Goal: Task Accomplishment & Management: Manage account settings

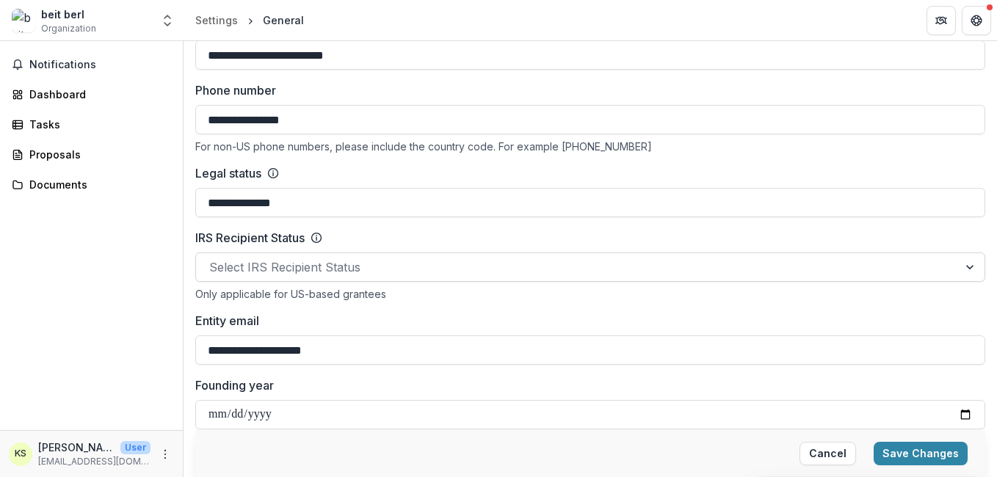
scroll to position [589, 0]
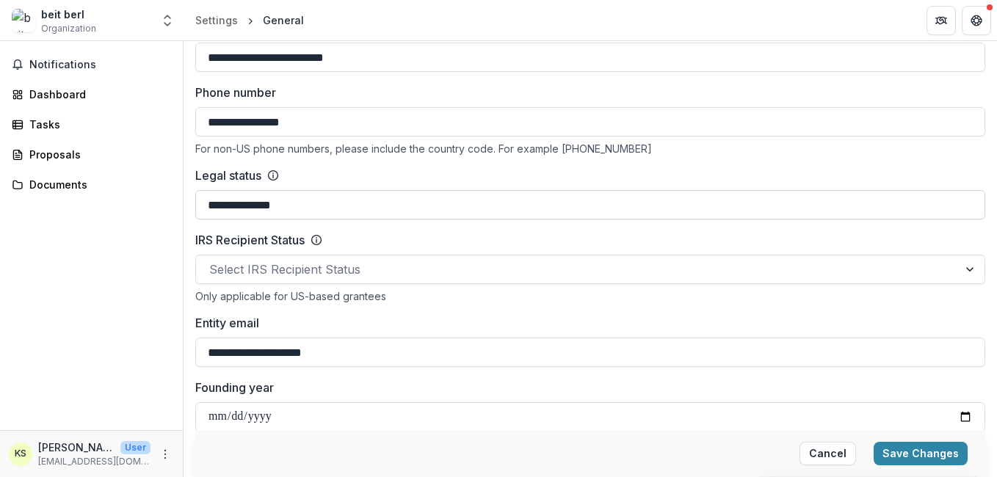
click at [272, 207] on input "**********" at bounding box center [590, 204] width 790 height 29
paste input "**********"
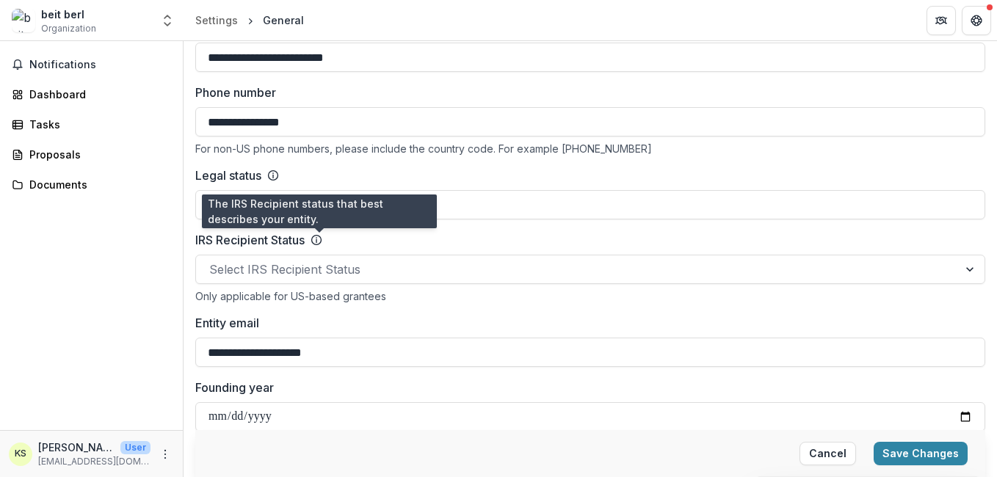
type input "**********"
click at [319, 238] on icon at bounding box center [316, 240] width 12 height 12
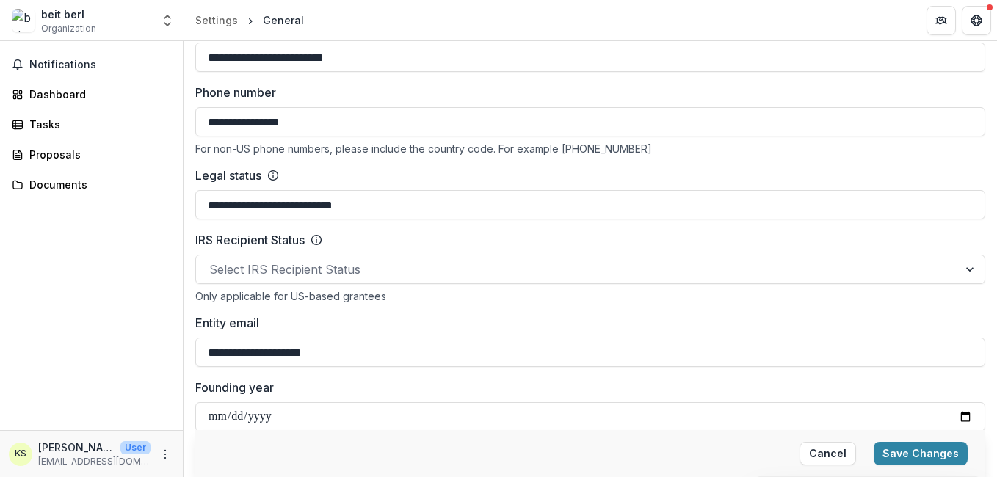
click at [319, 238] on icon at bounding box center [316, 240] width 12 height 12
click at [312, 234] on div "IRS Recipient Status" at bounding box center [590, 240] width 790 height 18
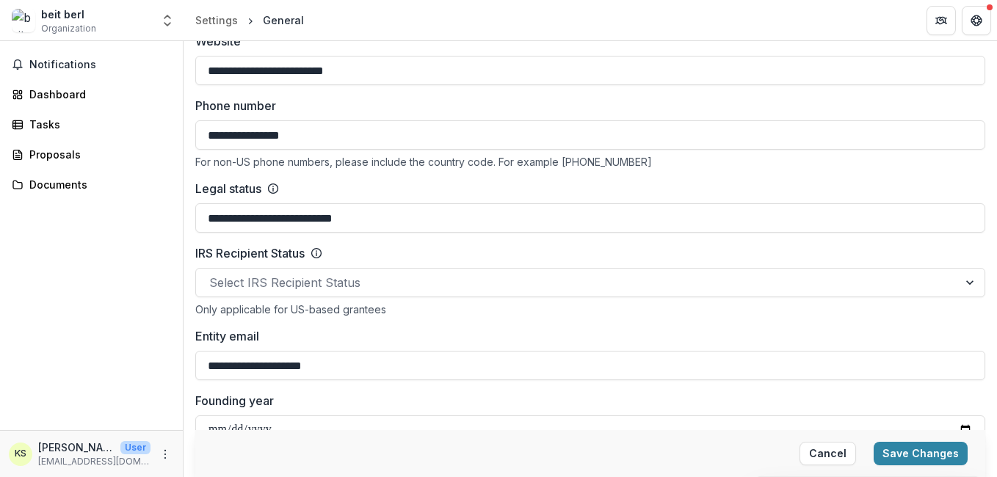
scroll to position [576, 0]
click at [203, 305] on div "Only applicable for US-based grantees" at bounding box center [590, 308] width 790 height 12
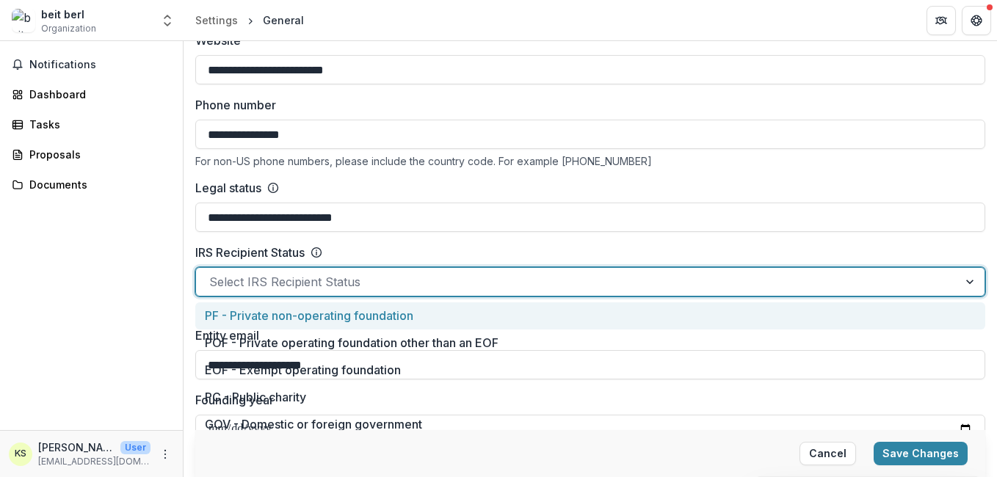
drag, startPoint x: 203, startPoint y: 305, endPoint x: 257, endPoint y: 272, distance: 63.2
click at [257, 272] on div at bounding box center [576, 282] width 735 height 21
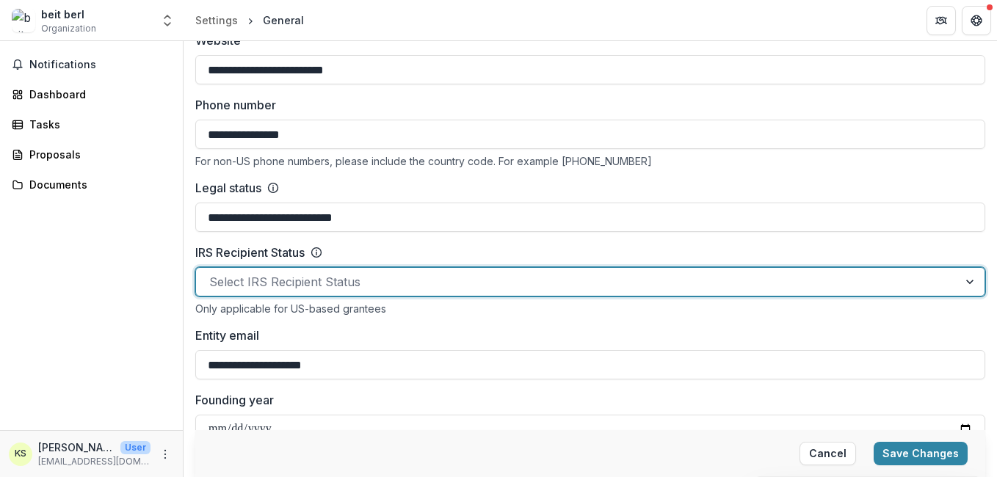
click at [257, 272] on div at bounding box center [576, 282] width 735 height 21
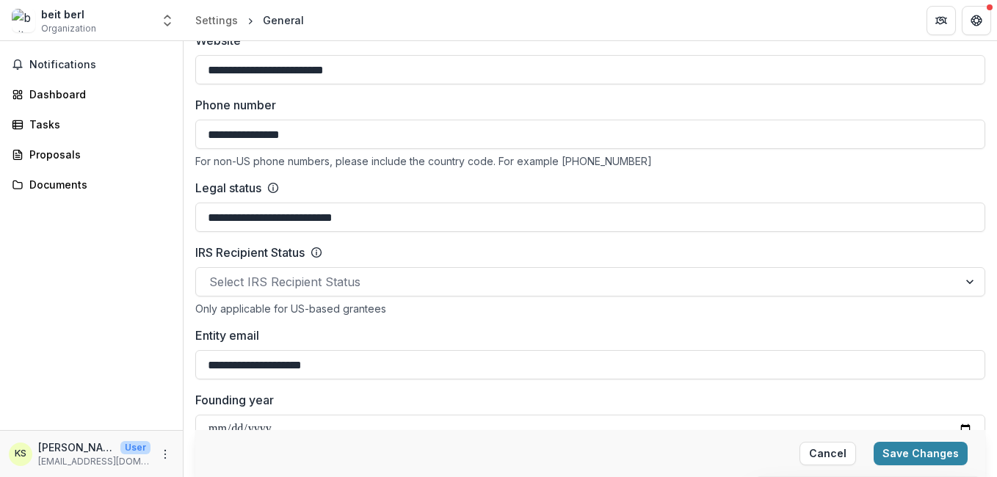
click at [247, 311] on div "Only applicable for US-based grantees" at bounding box center [590, 308] width 790 height 12
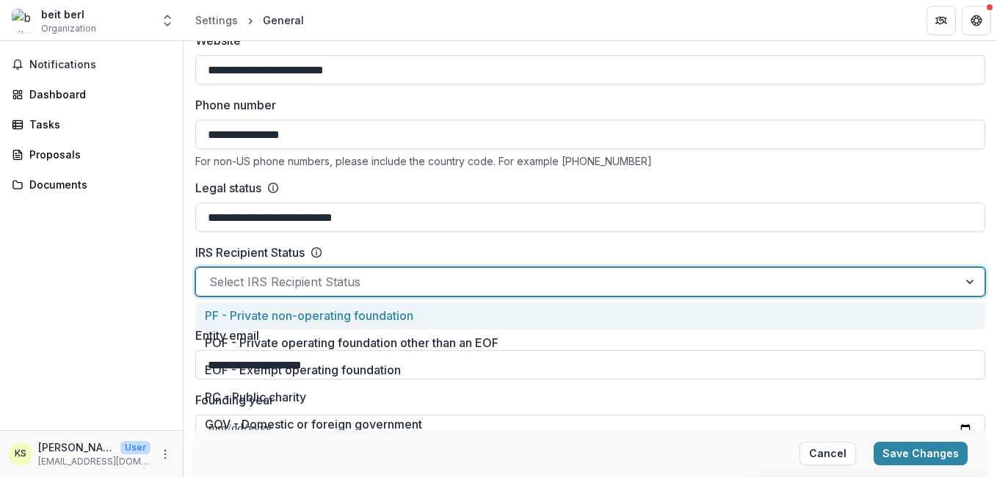
click at [272, 283] on div at bounding box center [576, 282] width 735 height 21
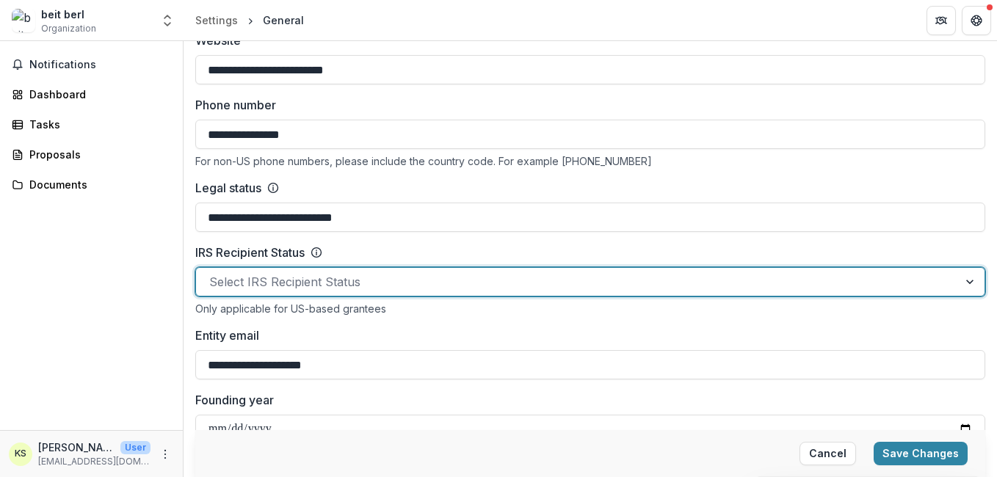
click at [272, 283] on div at bounding box center [576, 282] width 735 height 21
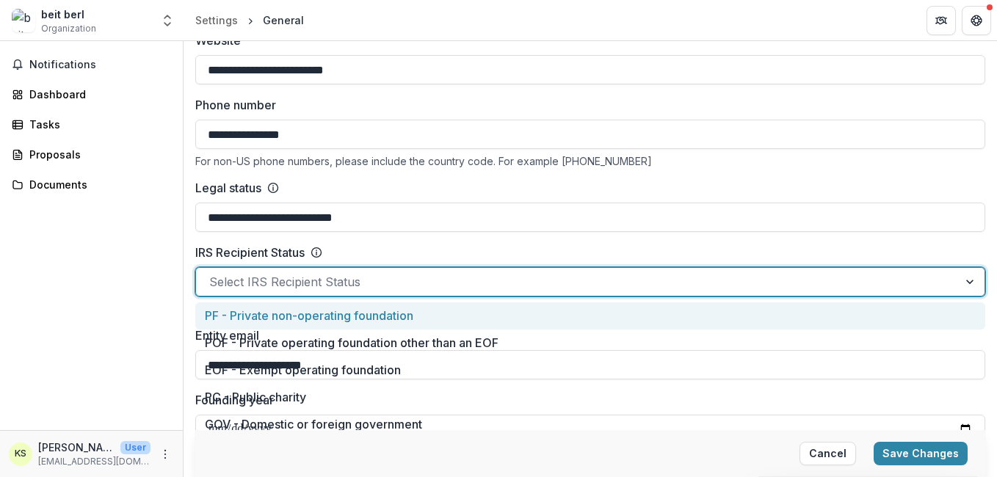
click at [272, 283] on div at bounding box center [576, 282] width 735 height 21
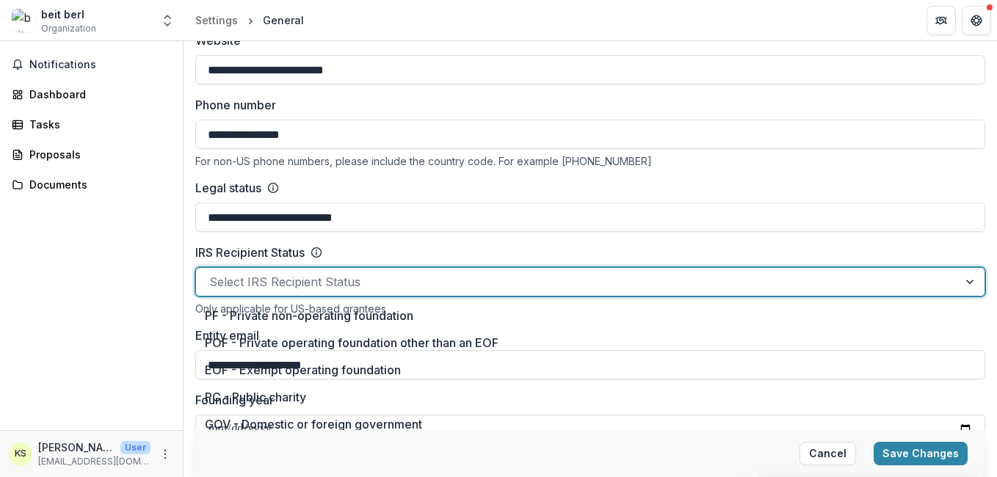
scroll to position [0, 0]
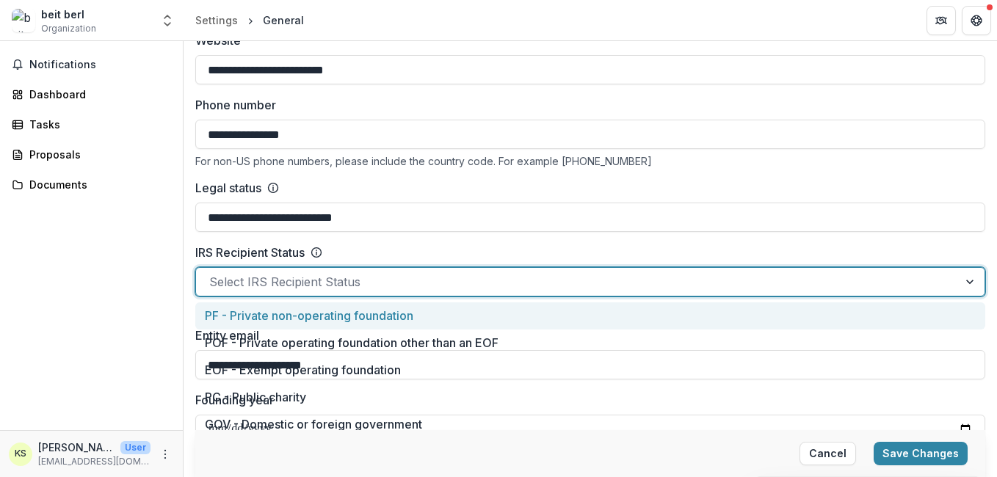
click at [293, 283] on div at bounding box center [576, 282] width 735 height 21
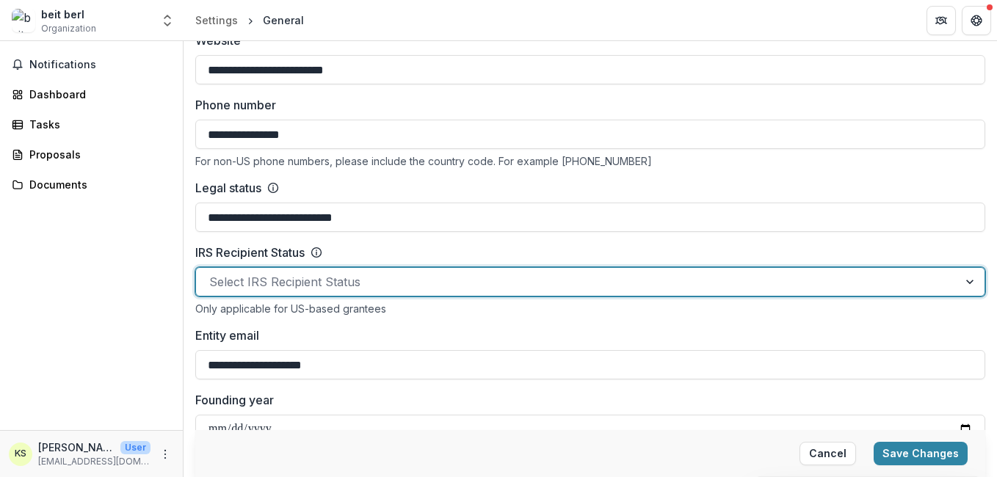
click at [293, 283] on div at bounding box center [576, 282] width 735 height 21
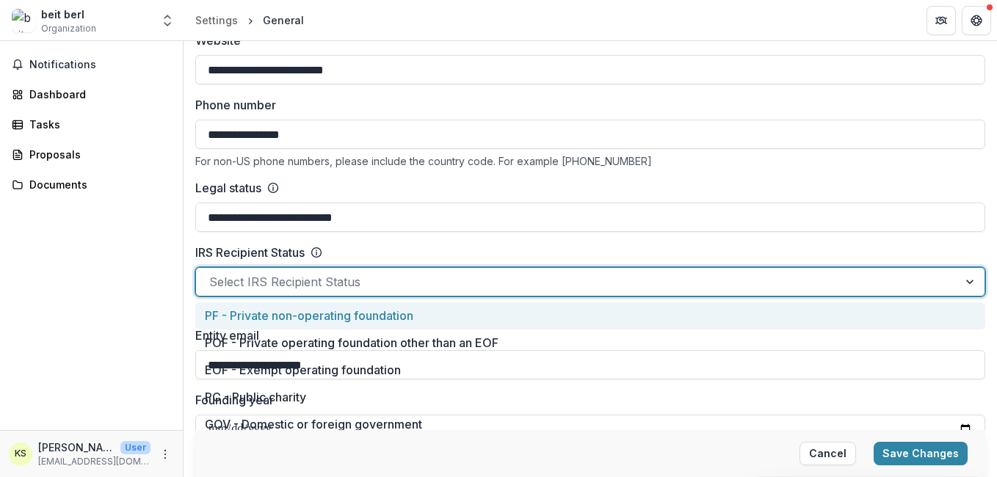
click at [293, 283] on div at bounding box center [576, 282] width 735 height 21
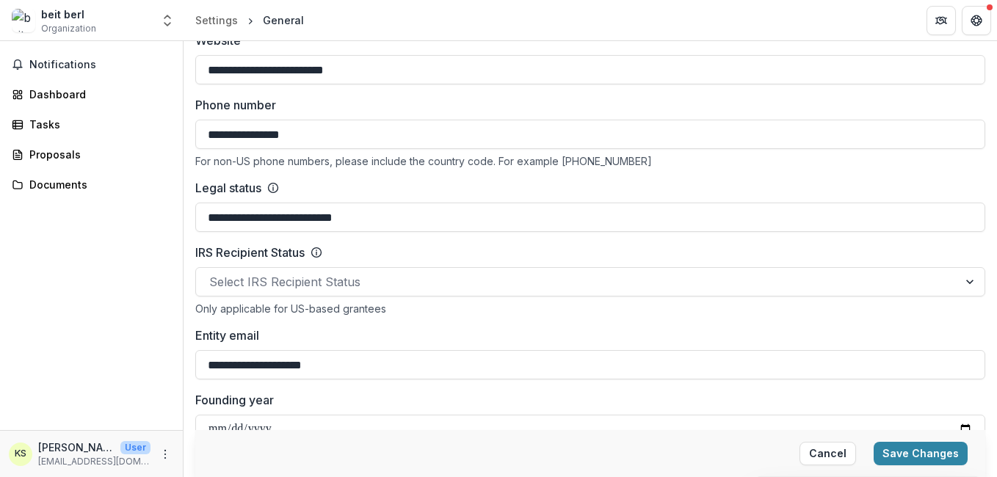
click at [443, 248] on div "IRS Recipient Status" at bounding box center [590, 253] width 790 height 18
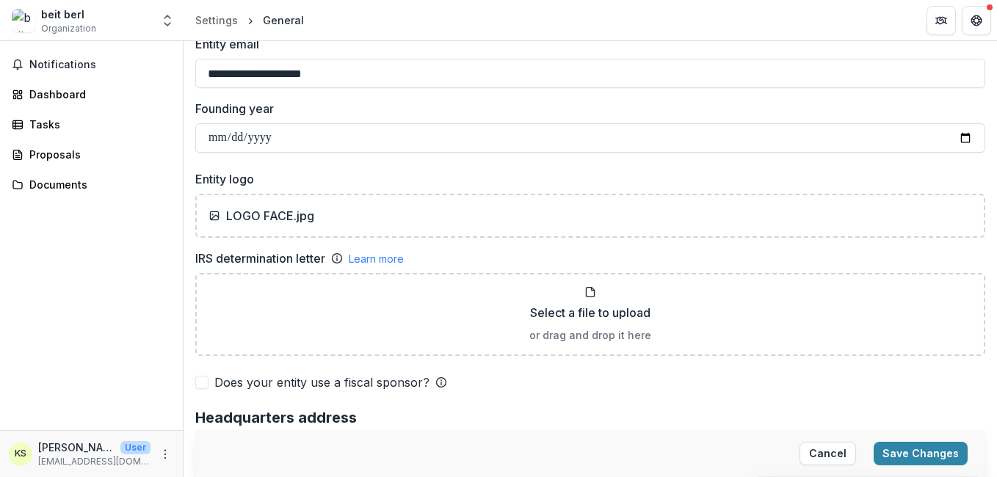
scroll to position [868, 0]
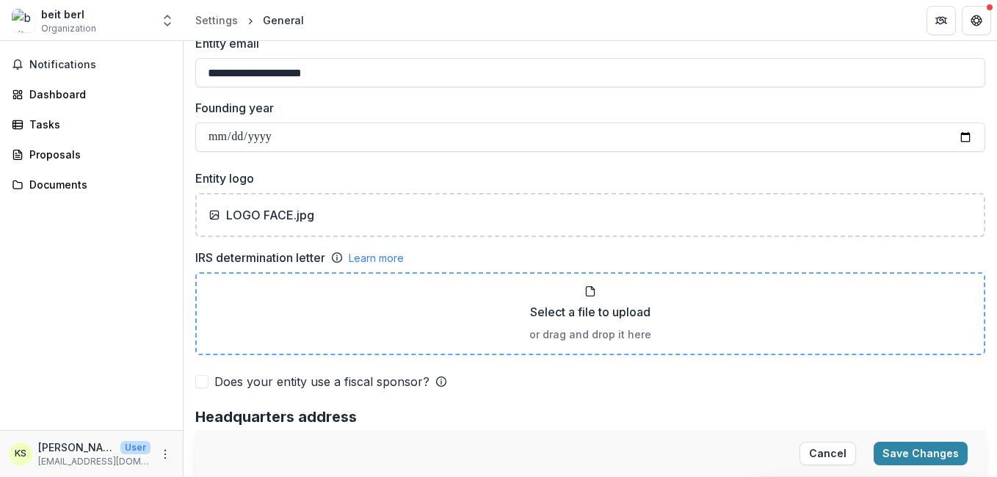
click at [584, 286] on icon at bounding box center [590, 292] width 12 height 12
type input "**********"
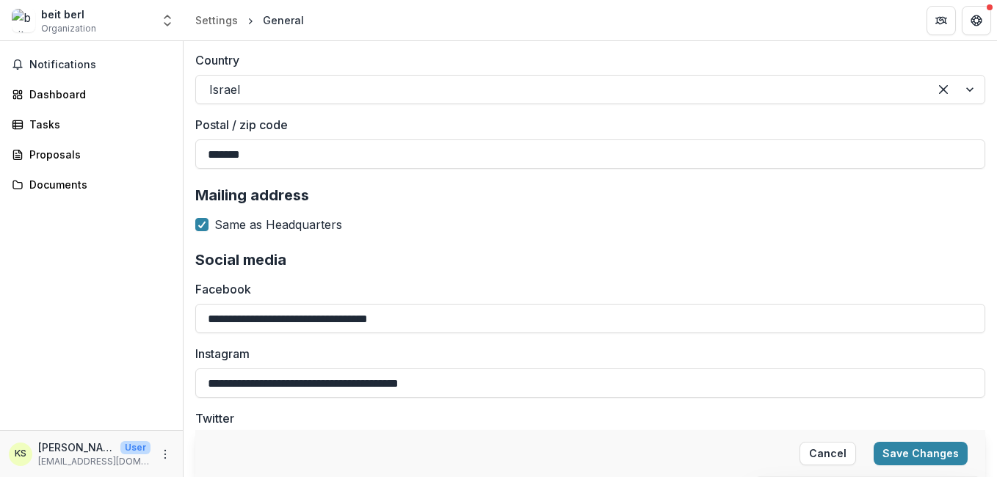
scroll to position [1648, 0]
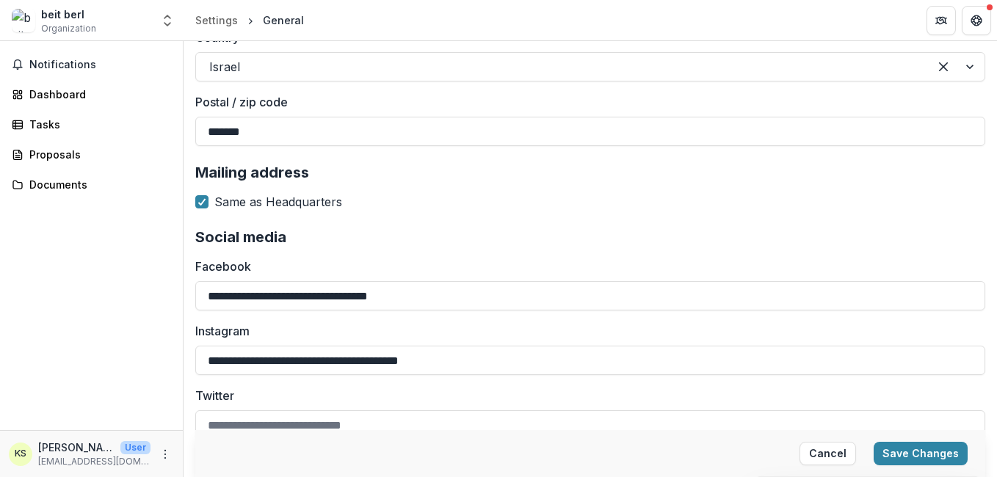
paste input "**********"
type input "**********"
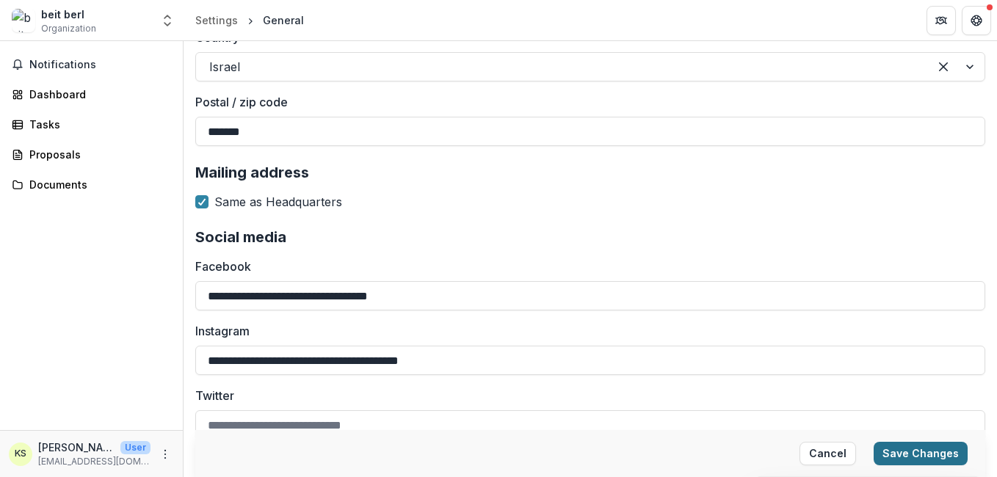
click at [929, 450] on button "Save Changes" at bounding box center [920, 453] width 94 height 23
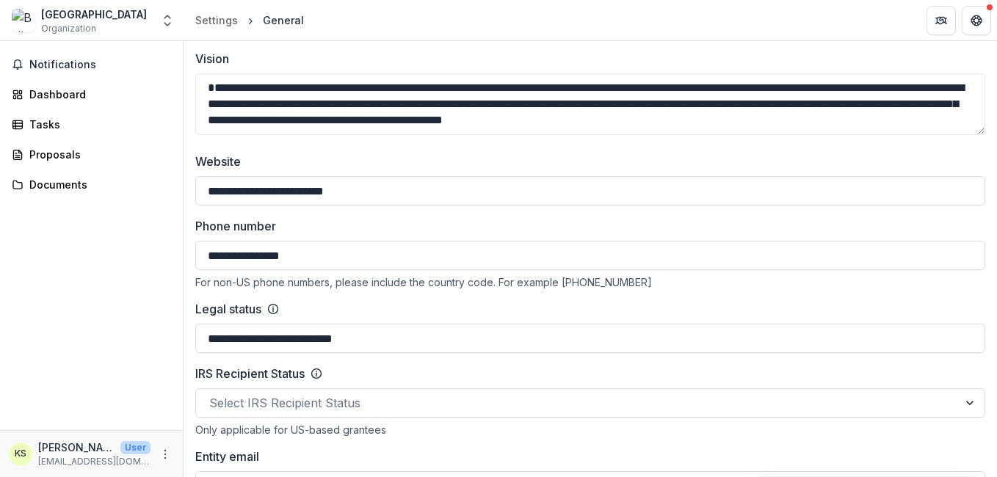
scroll to position [0, 0]
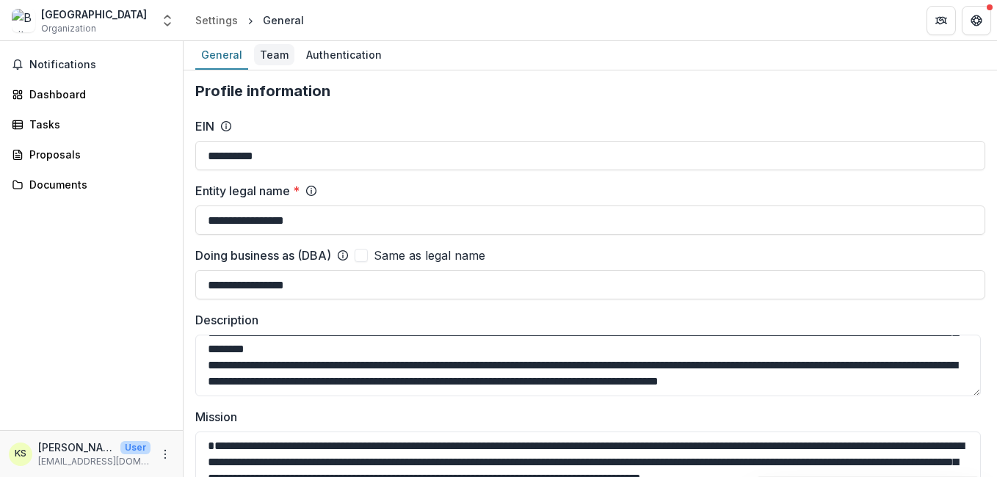
click at [263, 52] on div "Team" at bounding box center [274, 54] width 40 height 21
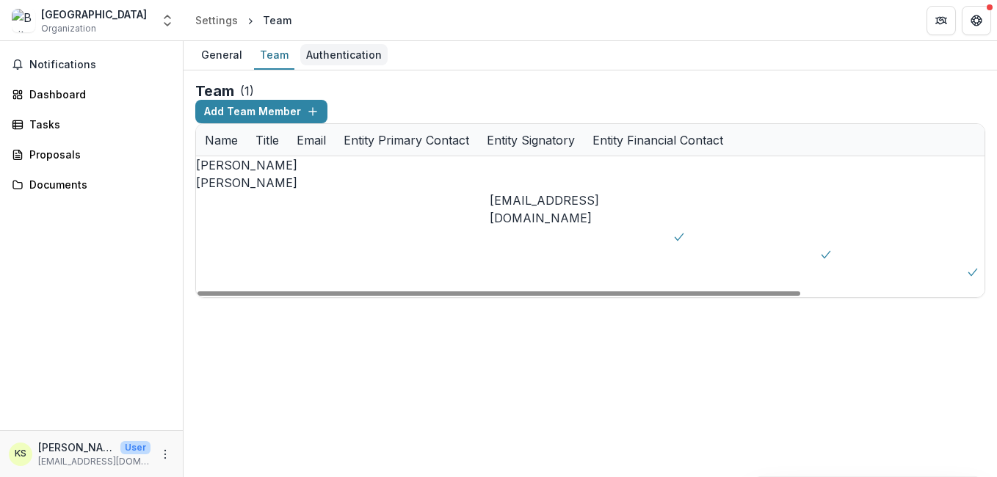
click at [314, 51] on div "Authentication" at bounding box center [343, 54] width 87 height 21
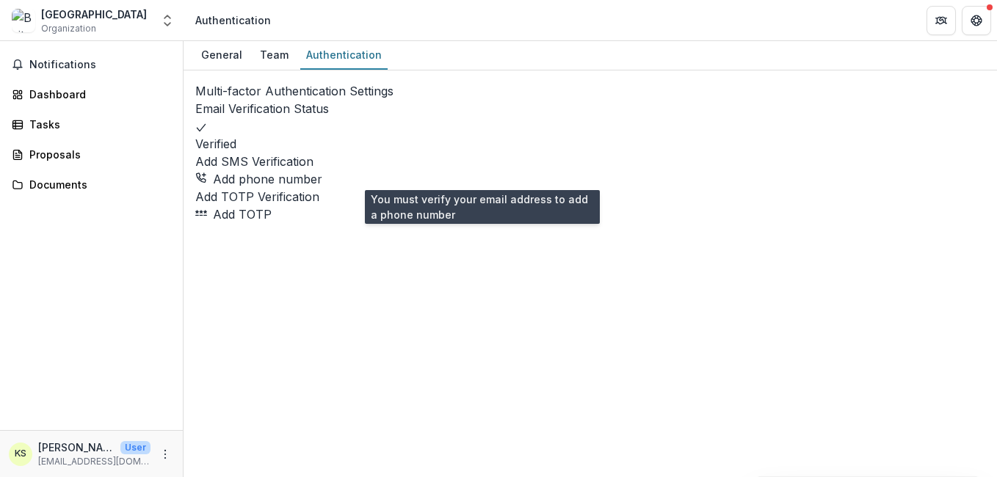
click at [322, 188] on button "Add phone number" at bounding box center [258, 179] width 127 height 18
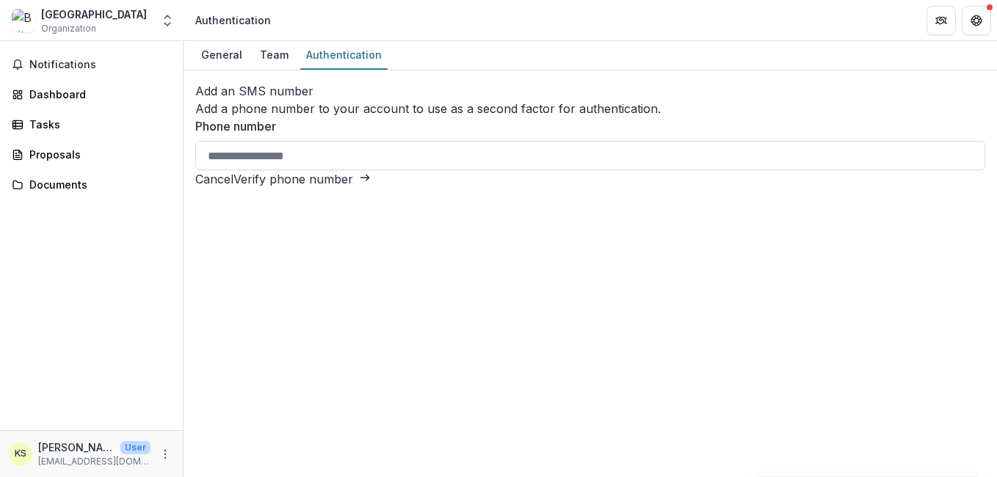
click at [492, 170] on input "Phone number" at bounding box center [590, 155] width 790 height 29
type input "**********"
click at [371, 188] on button "Verify phone number" at bounding box center [301, 179] width 137 height 18
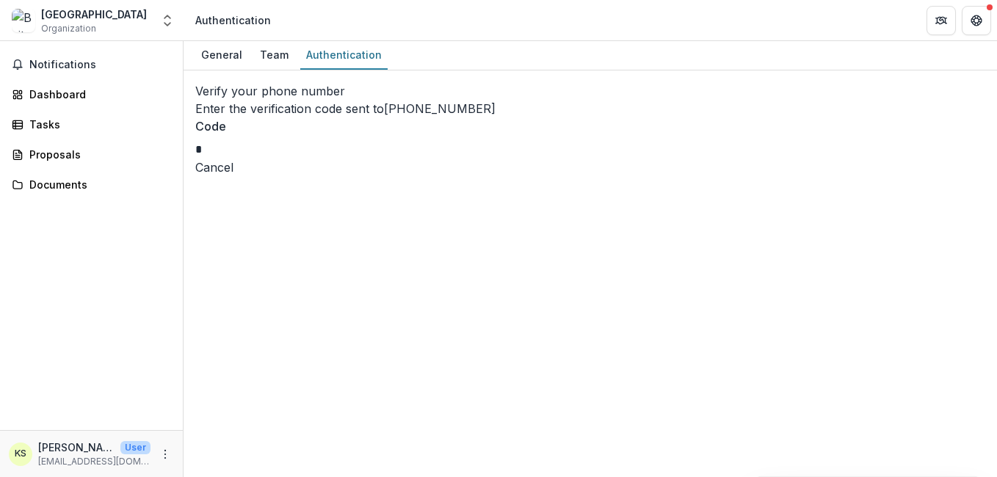
type input "*"
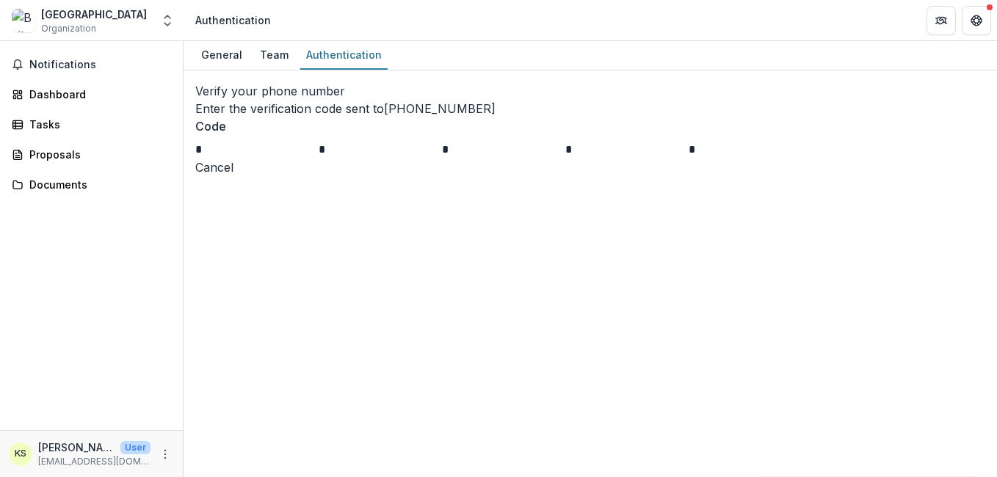
type input "*"
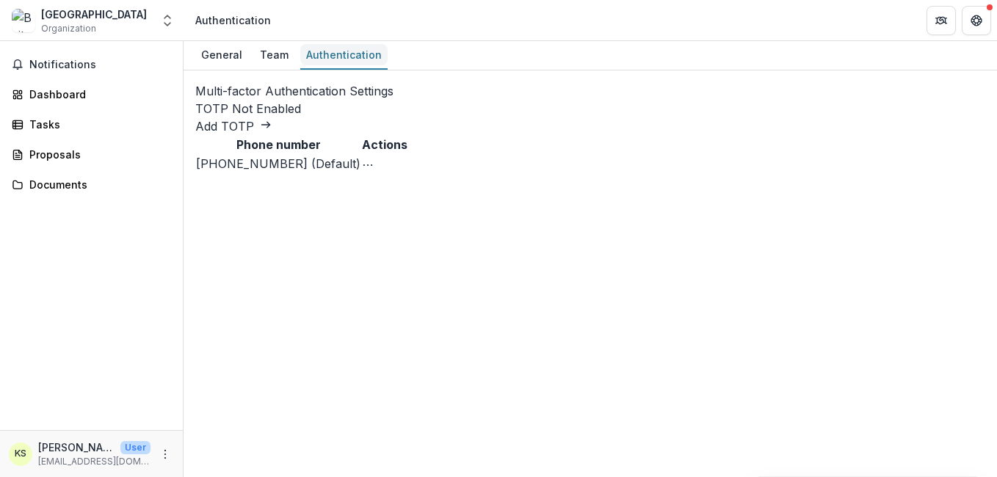
click at [312, 51] on div "Authentication" at bounding box center [343, 54] width 87 height 21
click at [273, 57] on div "Team" at bounding box center [274, 54] width 40 height 21
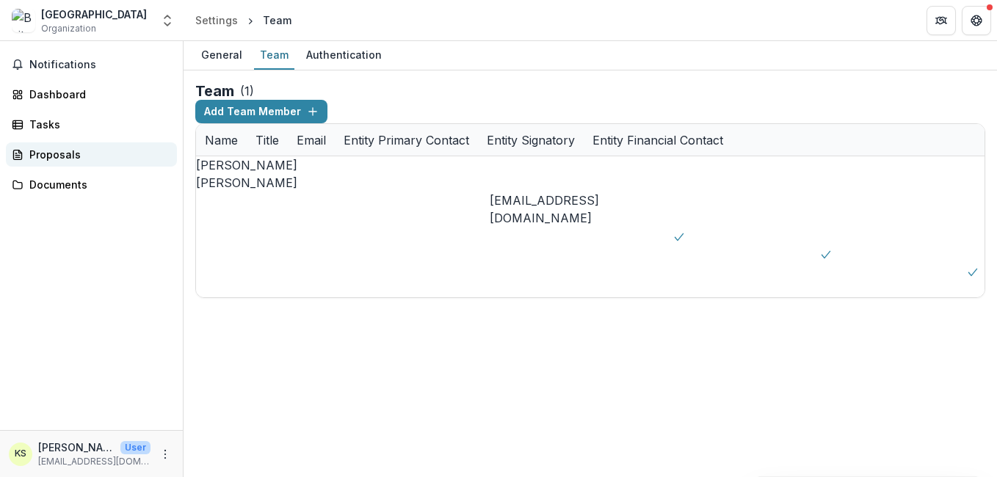
click at [52, 156] on div "Proposals" at bounding box center [97, 154] width 136 height 15
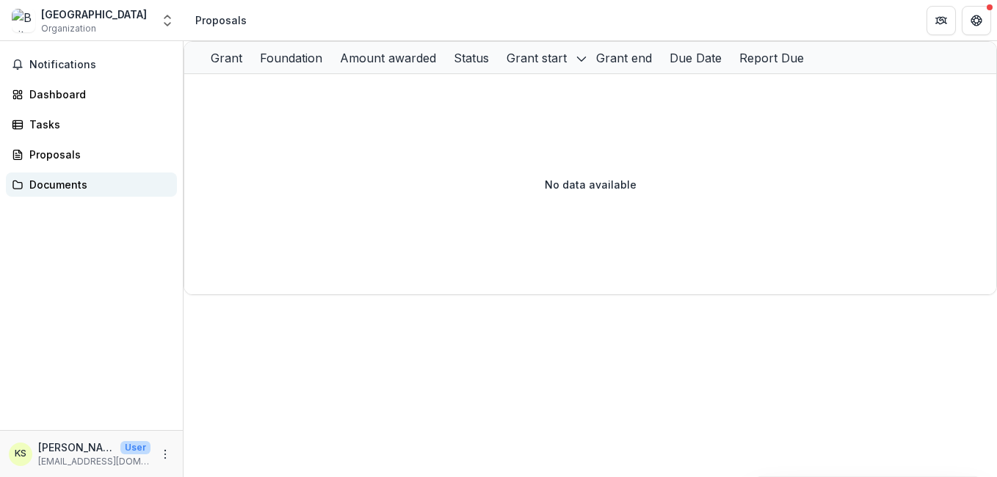
click at [43, 183] on div "Documents" at bounding box center [97, 184] width 136 height 15
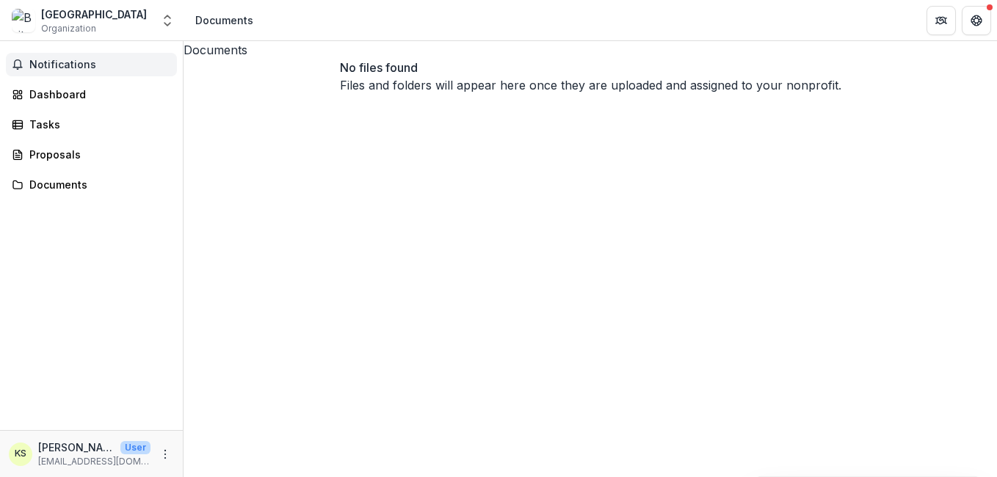
click at [39, 63] on span "Notifications" at bounding box center [100, 65] width 142 height 12
click at [54, 95] on div "Dashboard" at bounding box center [97, 94] width 136 height 15
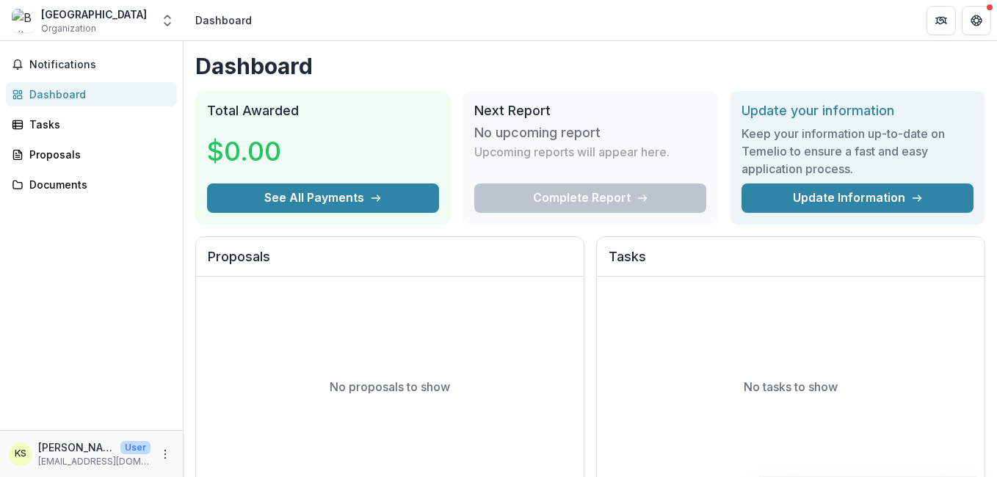
click at [586, 202] on div "Complete Report" at bounding box center [590, 197] width 232 height 29
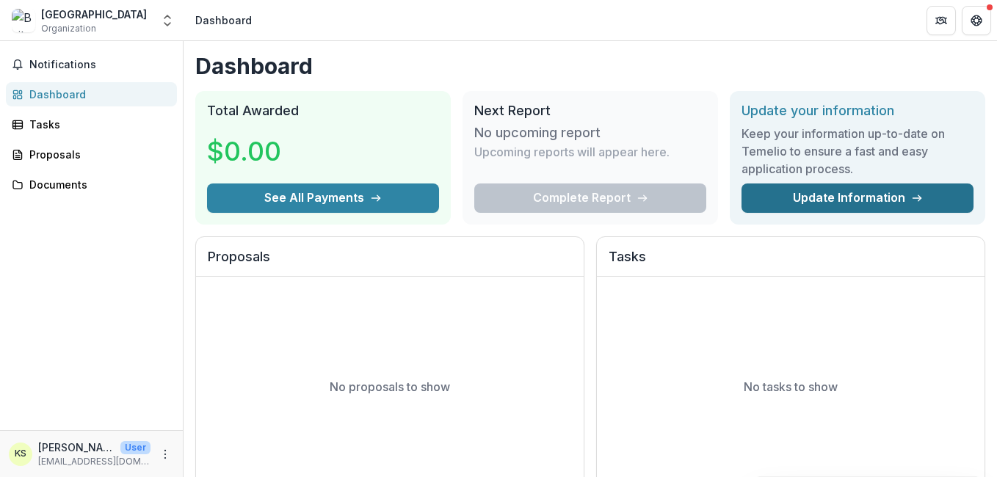
click at [822, 200] on link "Update Information" at bounding box center [857, 197] width 232 height 29
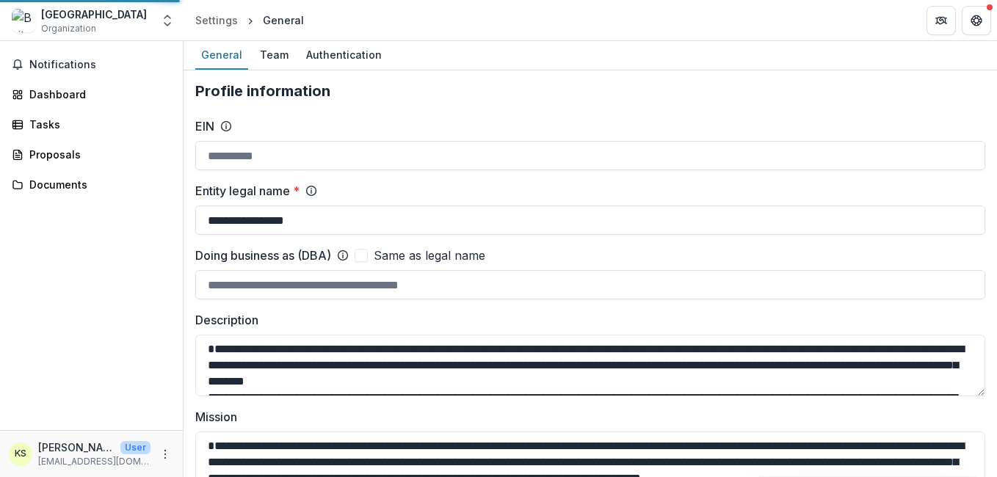
type input "**********"
click at [54, 156] on div "Proposals" at bounding box center [97, 154] width 136 height 15
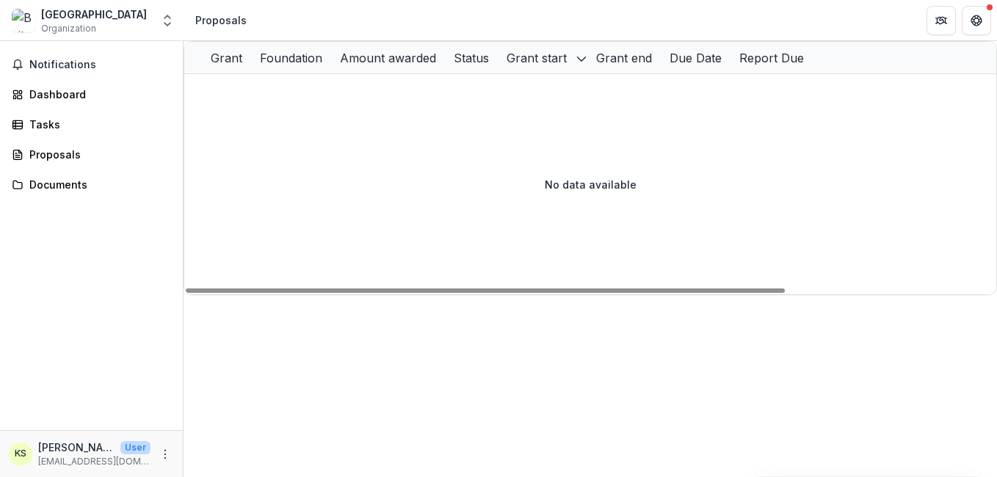
click at [251, 67] on div "Grant" at bounding box center [226, 58] width 49 height 18
click at [331, 62] on div "Foundation" at bounding box center [291, 58] width 80 height 18
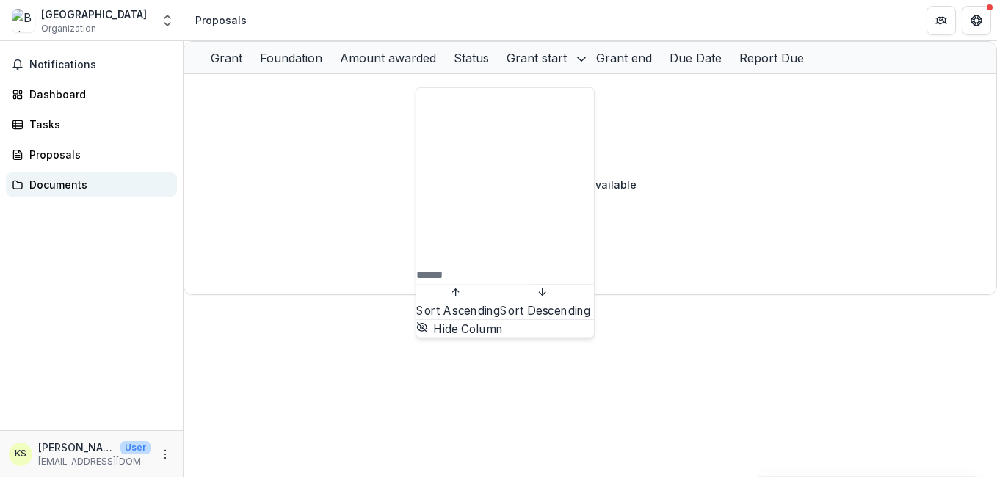
click at [67, 190] on div "Documents" at bounding box center [97, 184] width 136 height 15
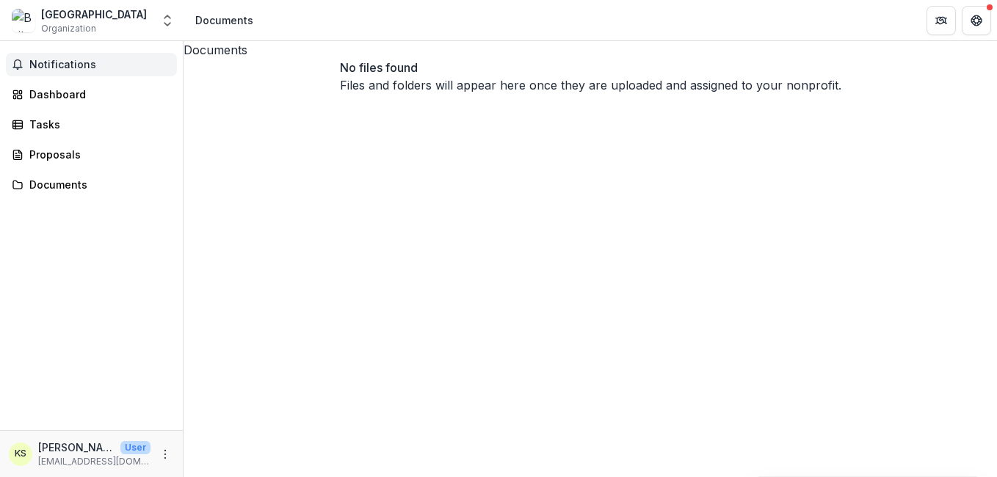
click at [46, 65] on span "Notifications" at bounding box center [100, 65] width 142 height 12
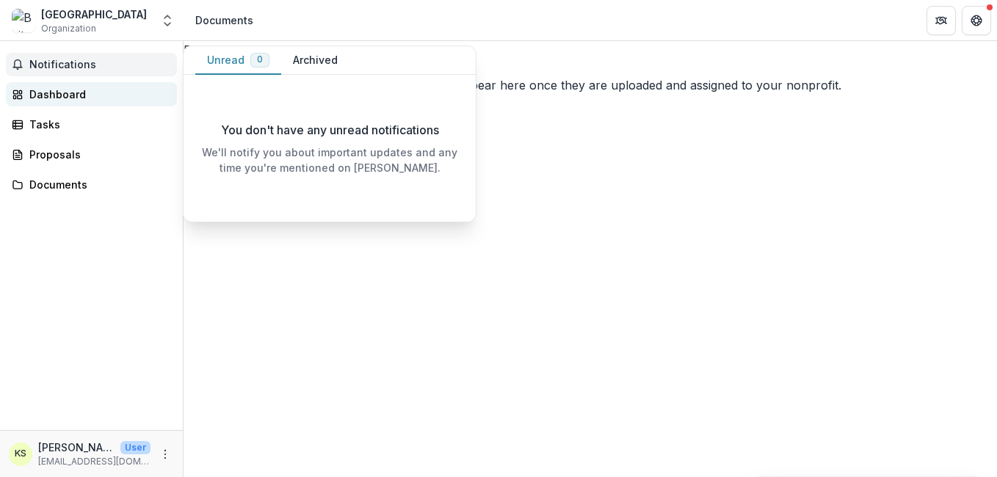
click at [43, 100] on div "Dashboard" at bounding box center [97, 94] width 136 height 15
